Goal: Find specific page/section: Find specific page/section

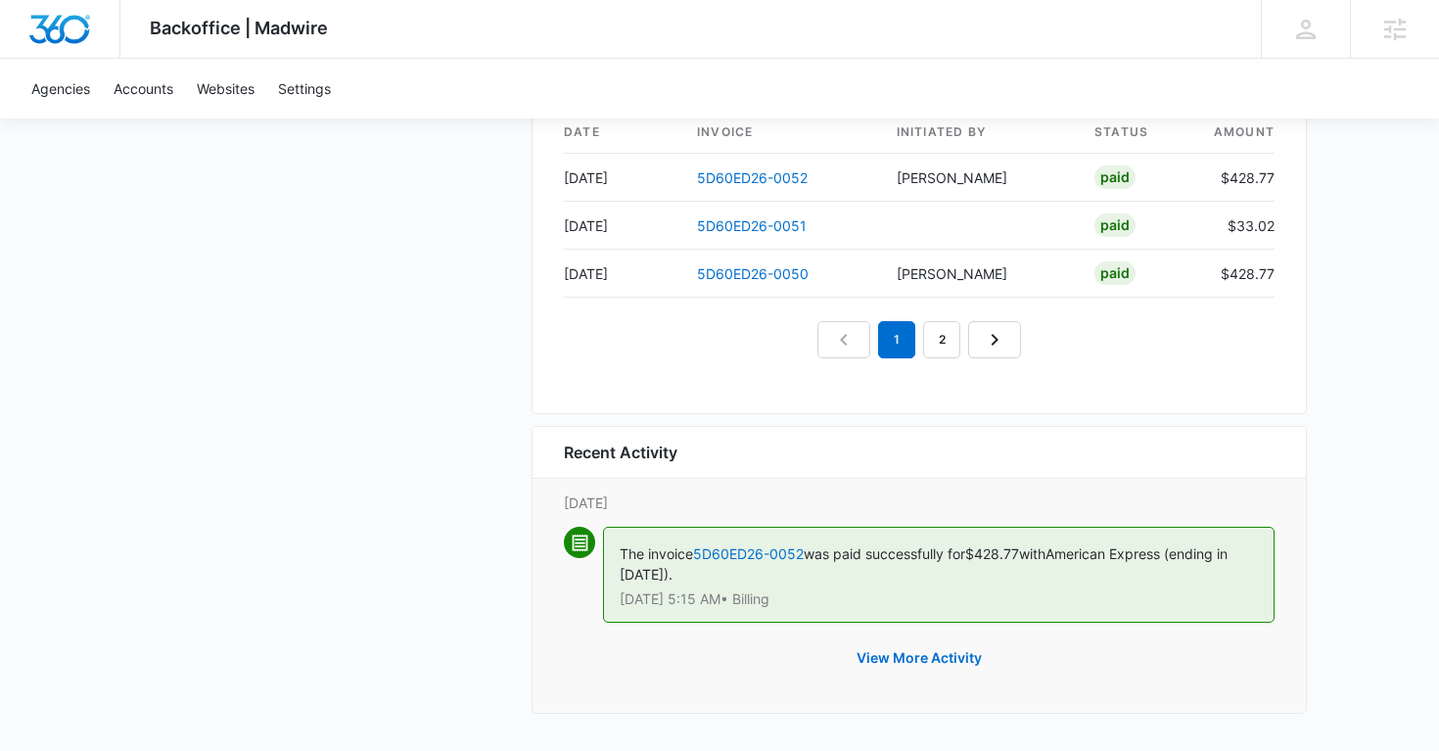
scroll to position [1969, 0]
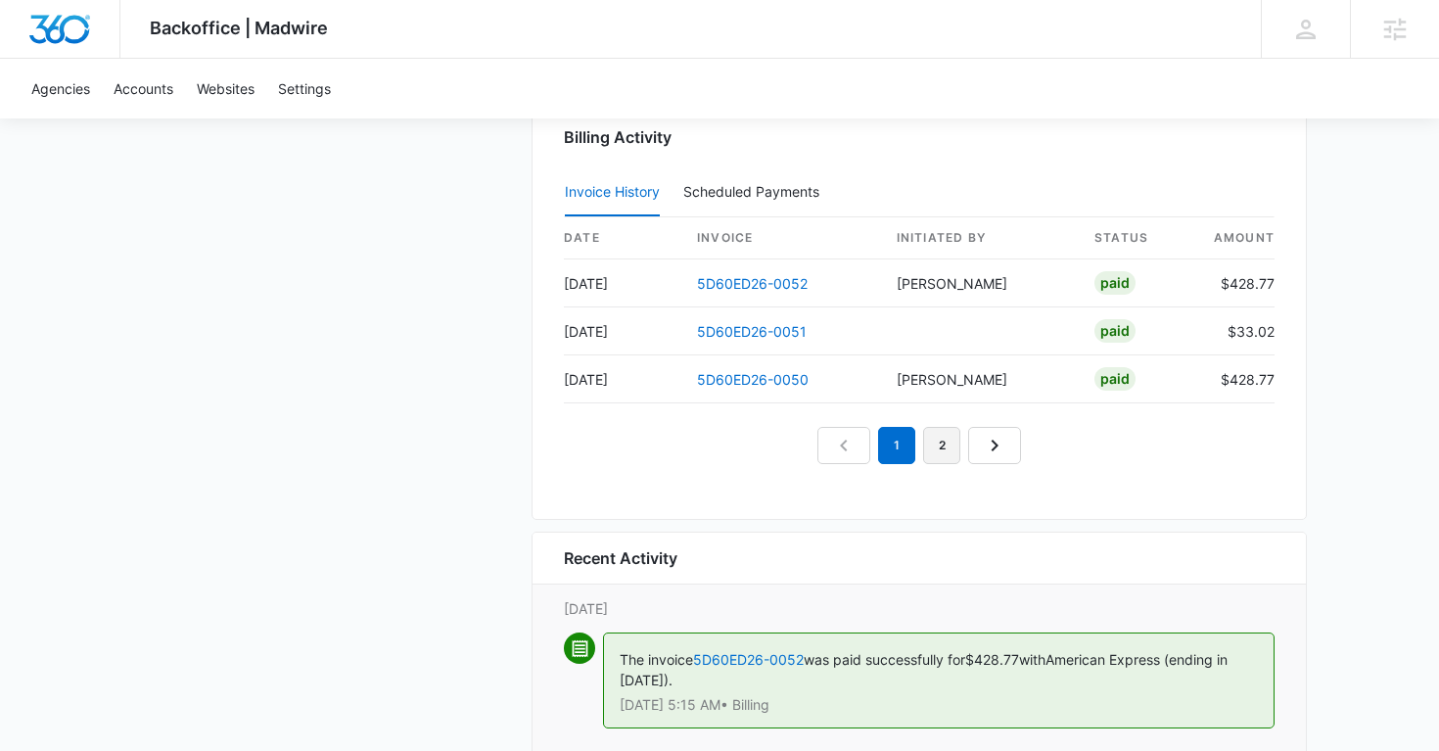
click at [932, 441] on link "2" at bounding box center [941, 445] width 37 height 37
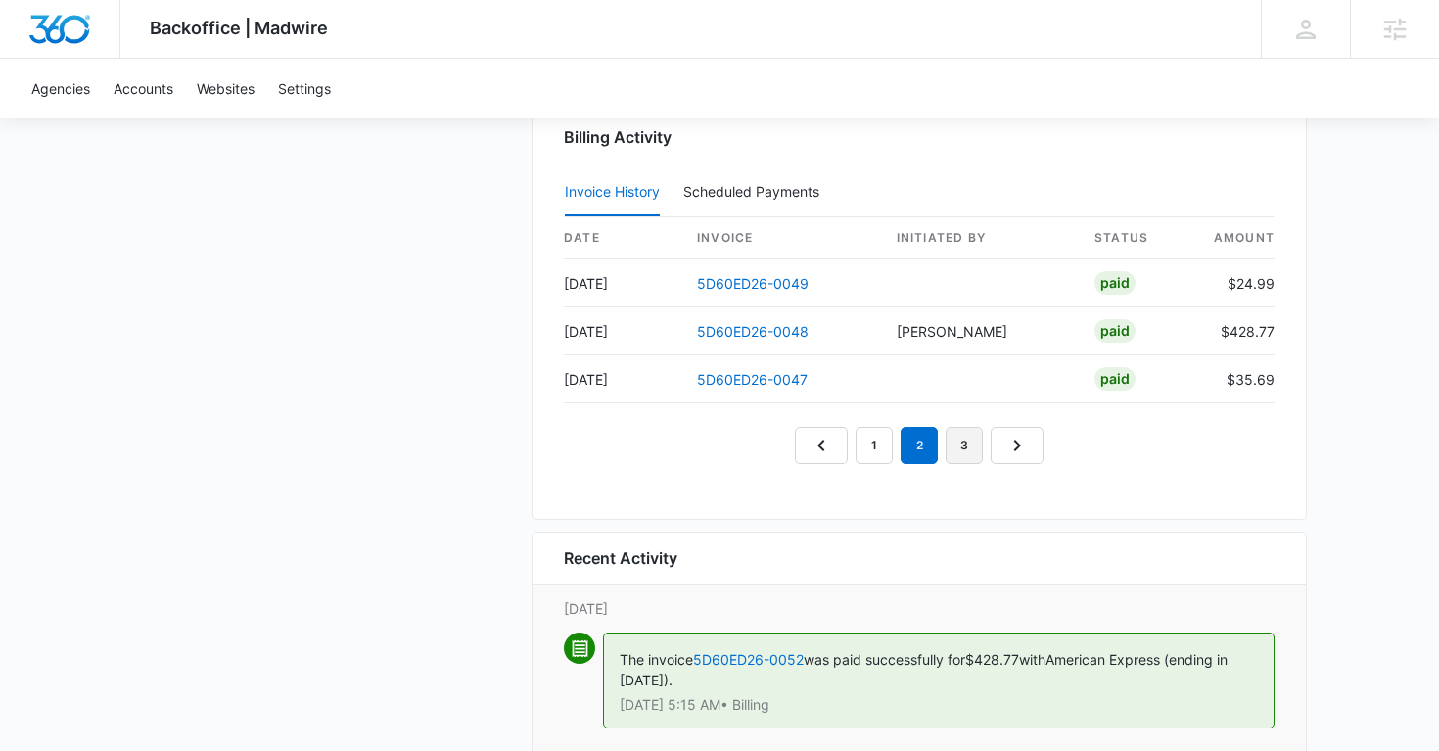
click at [967, 446] on link "3" at bounding box center [964, 445] width 37 height 37
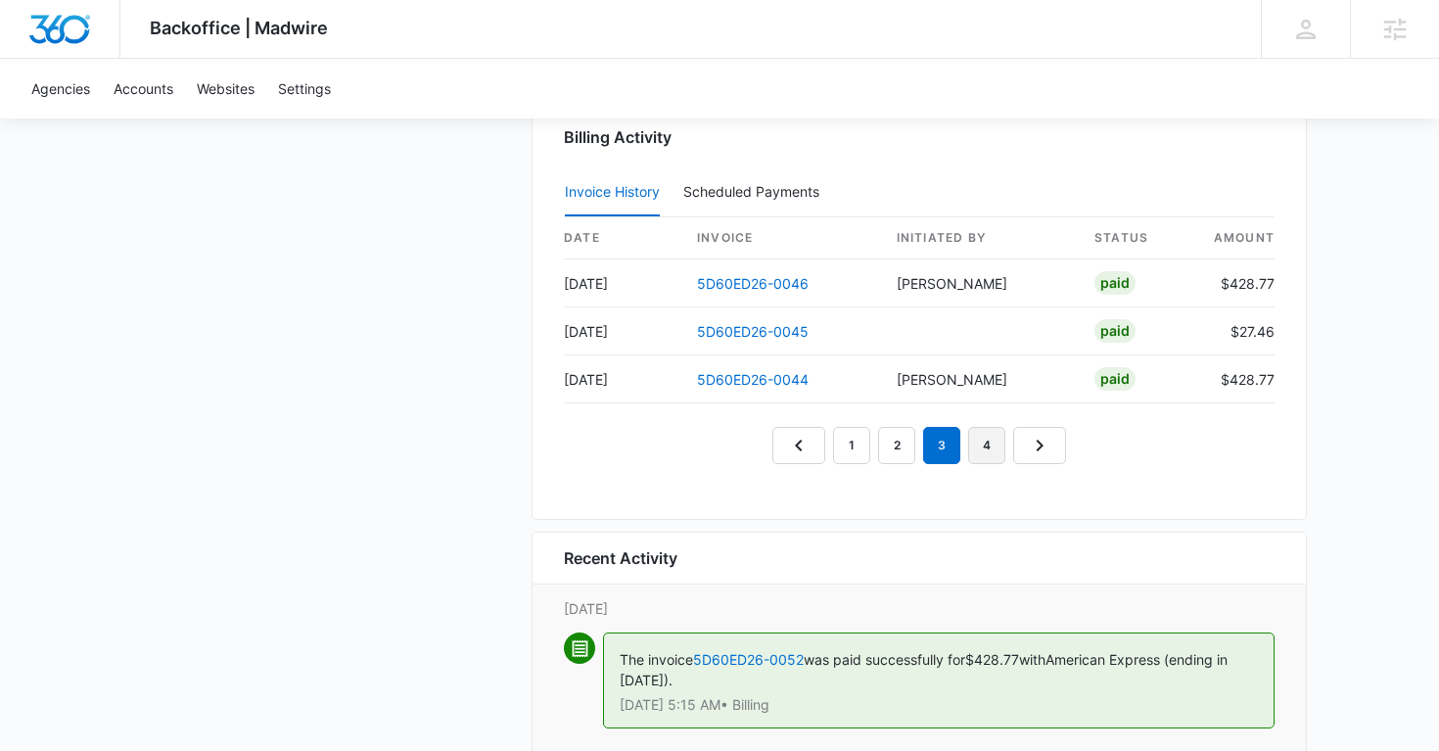
click at [979, 453] on link "4" at bounding box center [986, 445] width 37 height 37
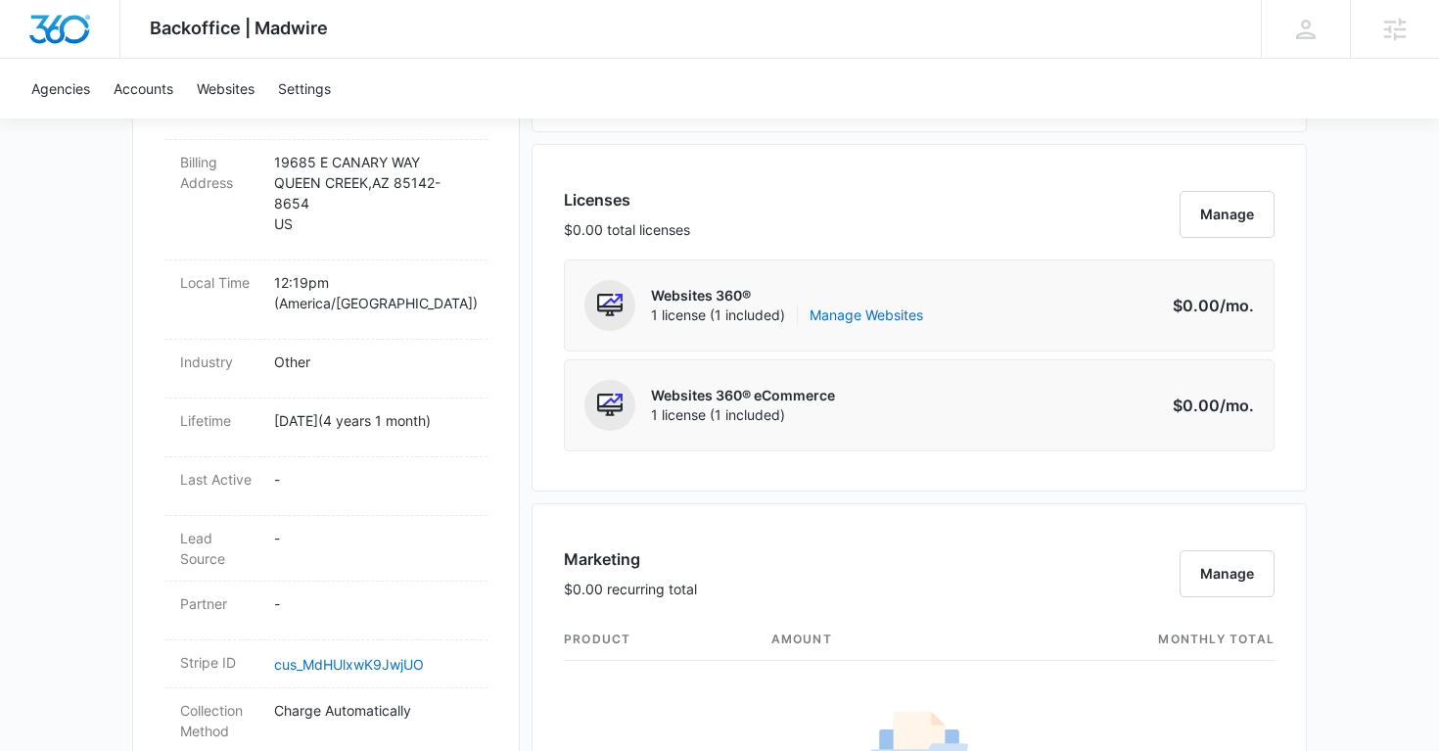
scroll to position [750, 0]
click at [869, 323] on link "Manage Websites" at bounding box center [867, 318] width 114 height 20
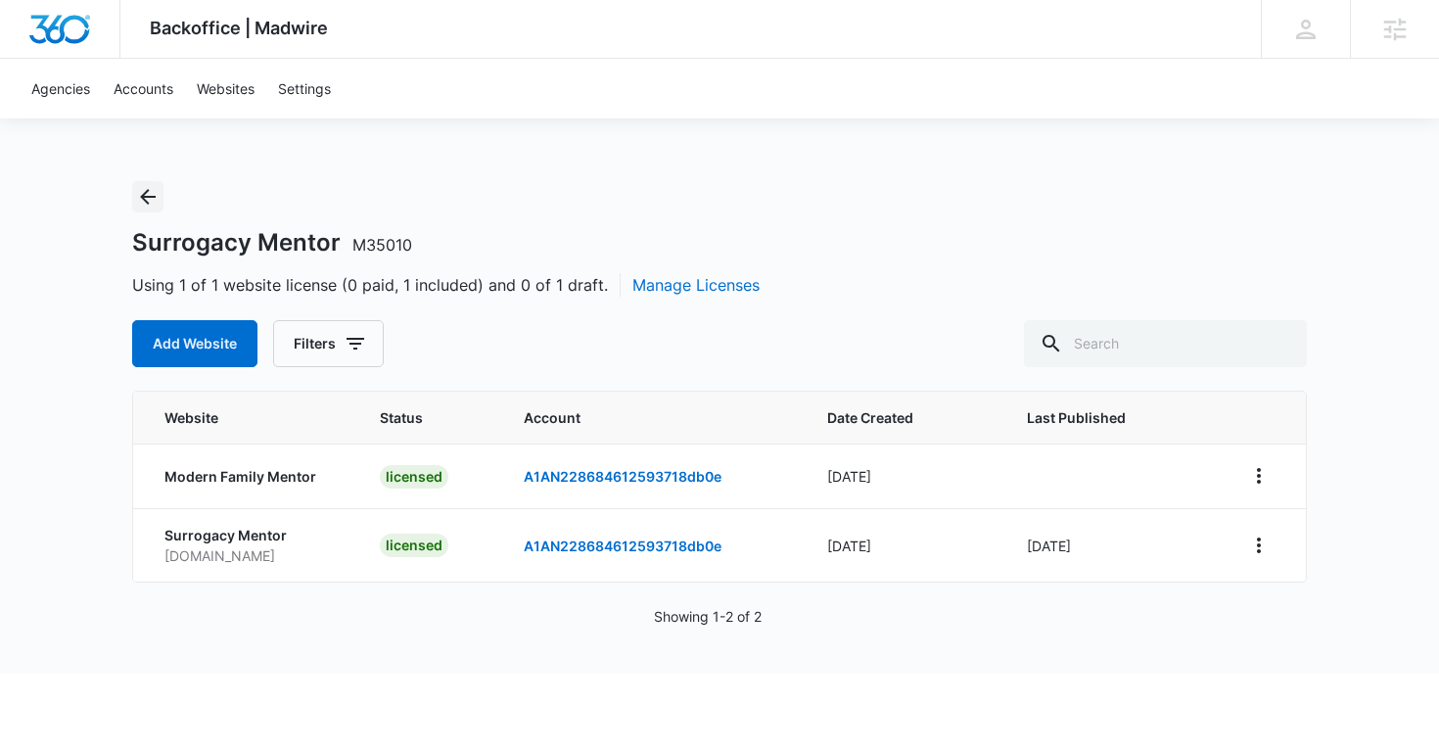
click at [150, 191] on icon "Back" at bounding box center [147, 196] width 23 height 23
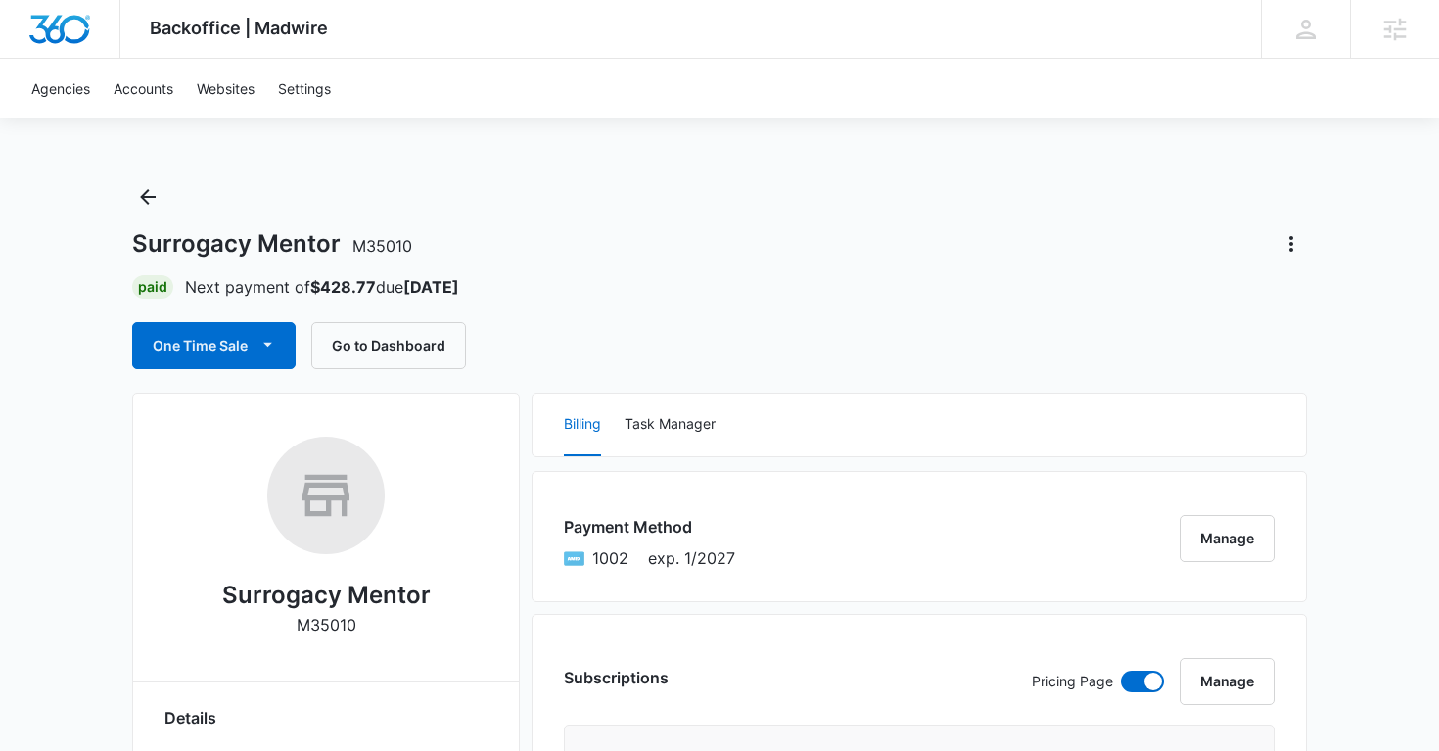
click at [318, 624] on p "M35010" at bounding box center [327, 624] width 60 height 23
copy p "M35010"
click at [147, 199] on icon "Back" at bounding box center [147, 196] width 23 height 23
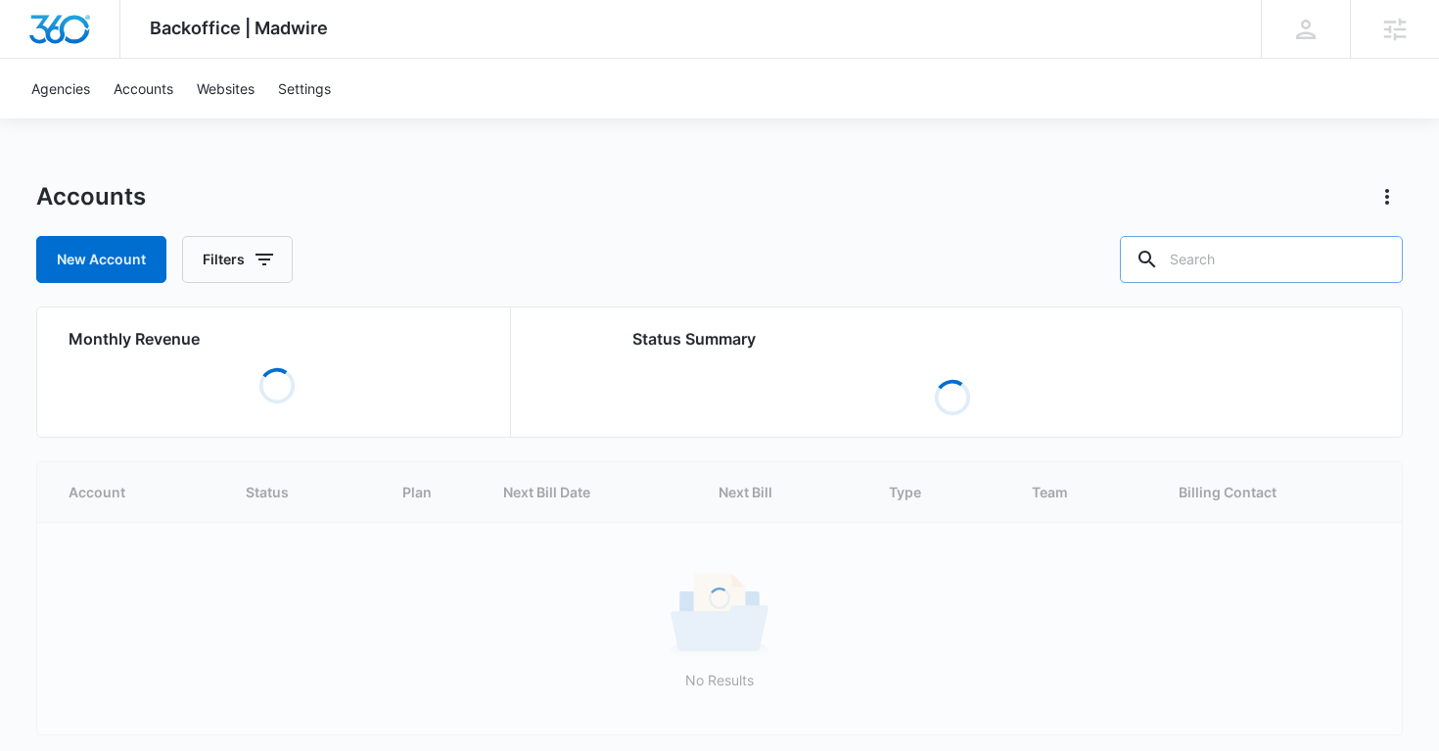
click at [1281, 266] on input "text" at bounding box center [1261, 259] width 283 height 47
paste input "M34496"
type input "M34496"
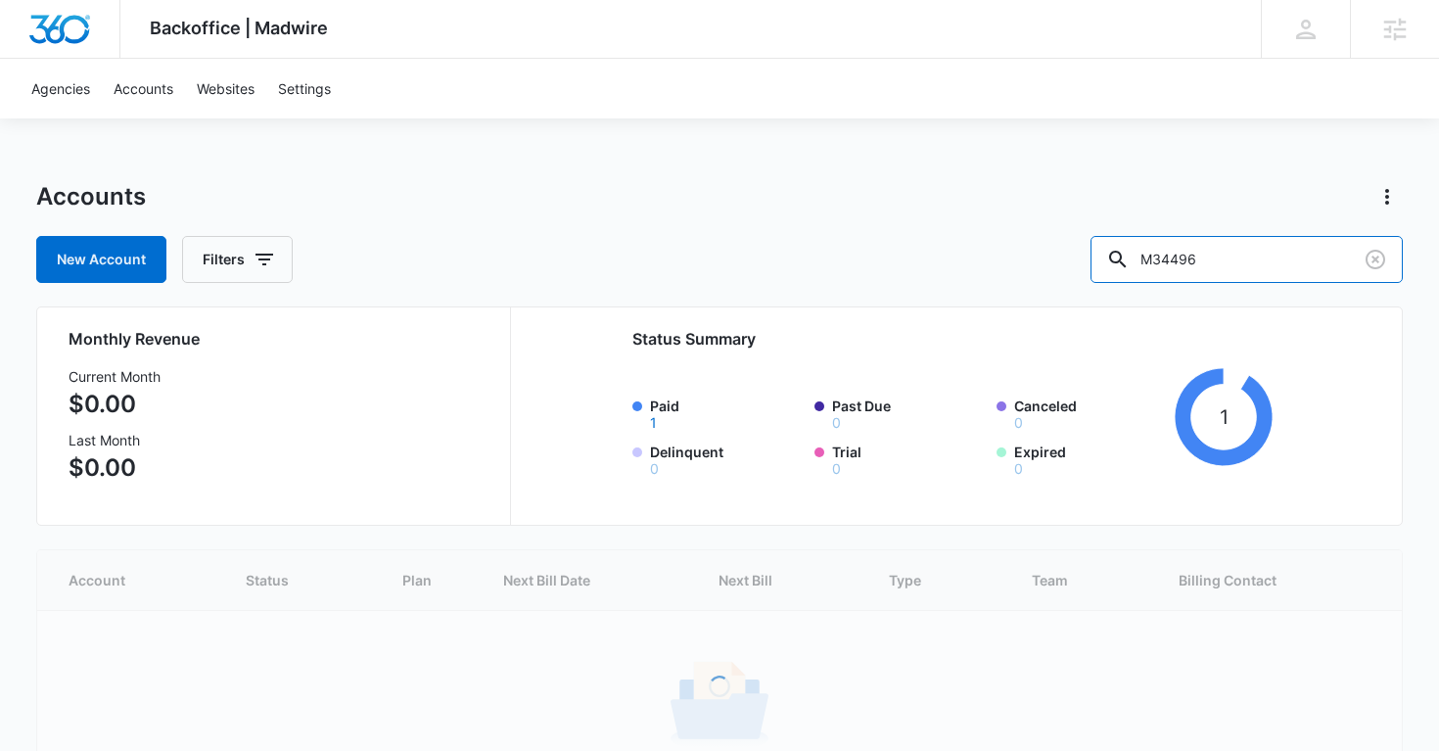
scroll to position [35, 0]
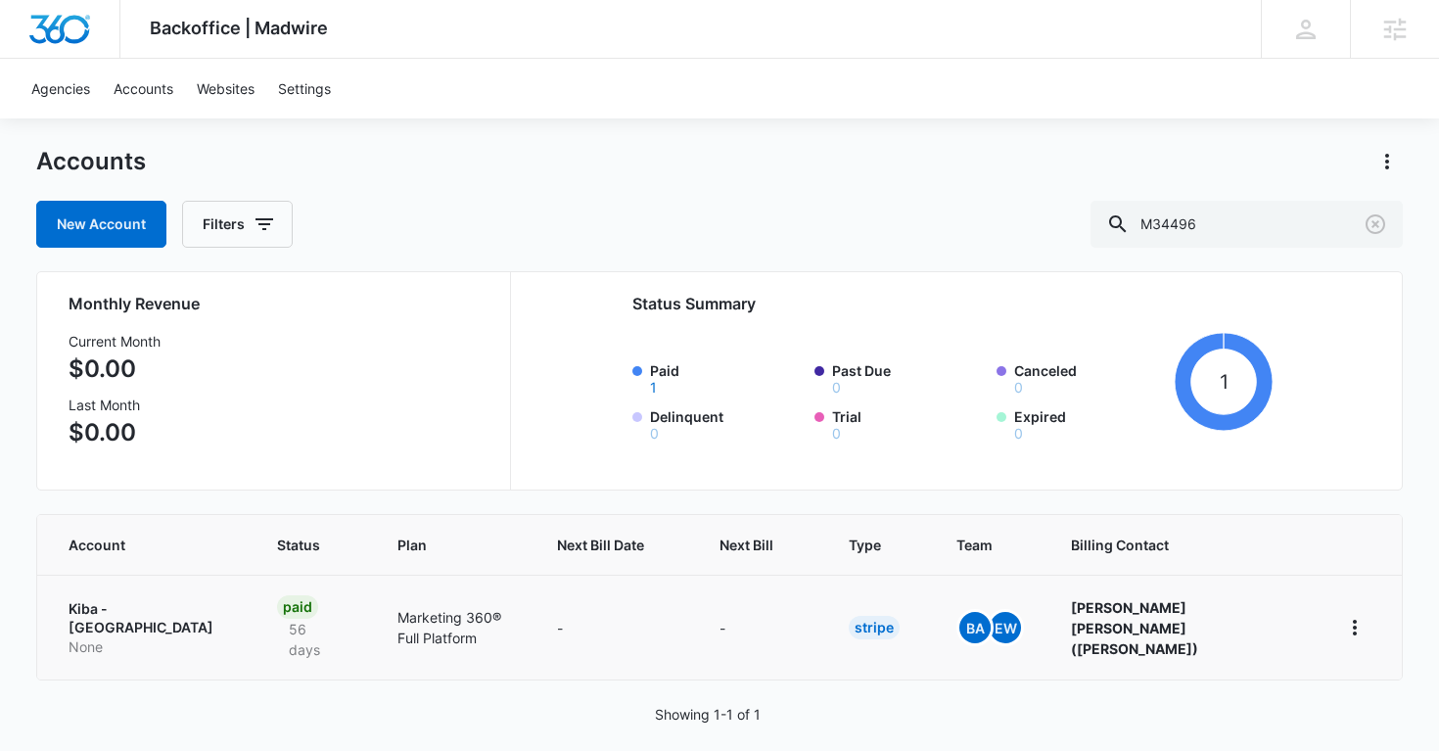
click at [125, 611] on p "Kiba - [GEOGRAPHIC_DATA]" at bounding box center [150, 618] width 162 height 38
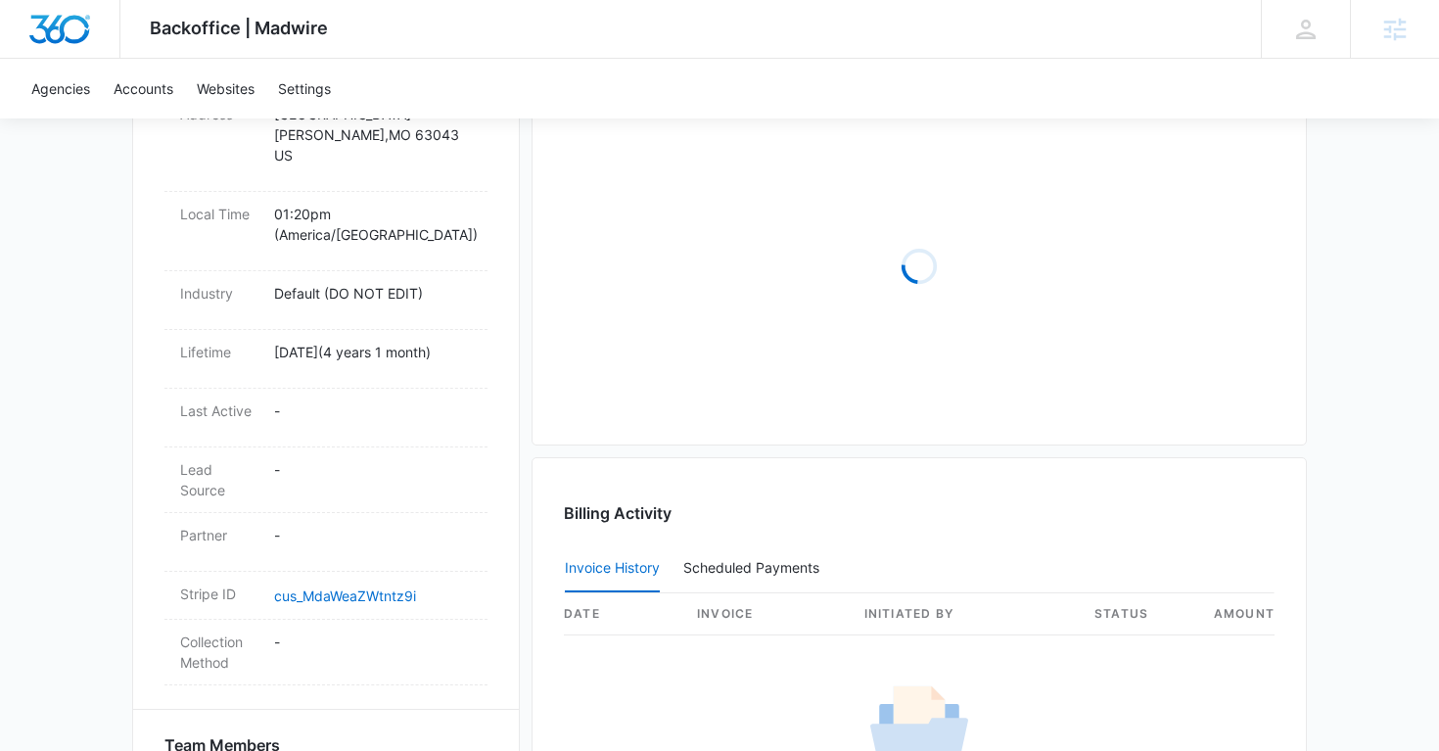
scroll to position [970, 0]
